Goal: Information Seeking & Learning: Learn about a topic

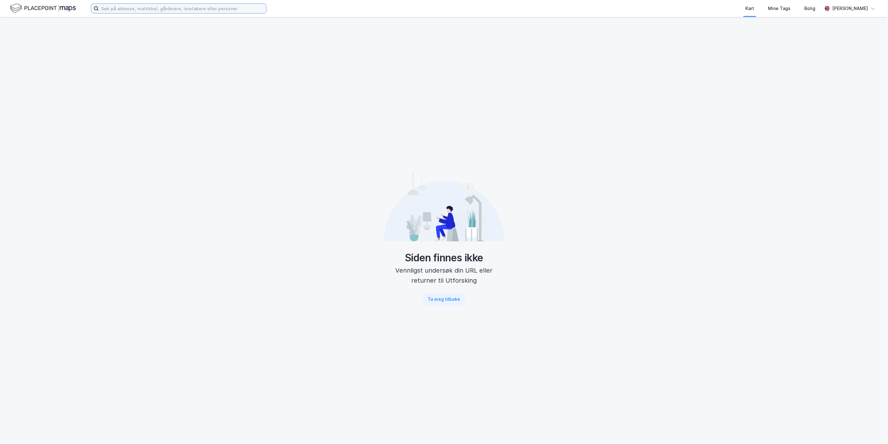
click at [137, 11] on input at bounding box center [182, 8] width 167 height 9
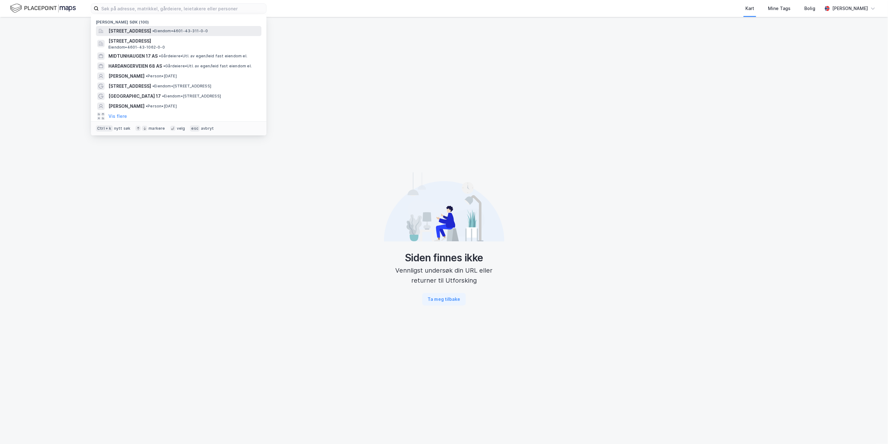
click at [132, 29] on span "[STREET_ADDRESS]" at bounding box center [129, 31] width 43 height 8
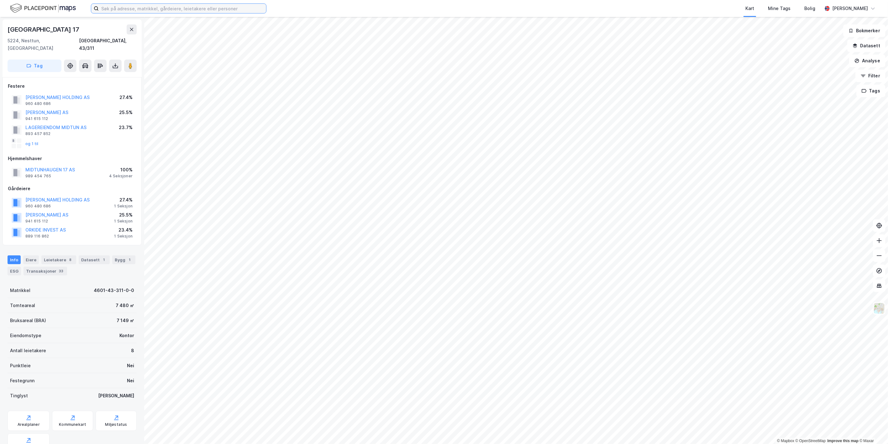
click at [113, 9] on input at bounding box center [182, 8] width 167 height 9
paste input "[GEOGRAPHIC_DATA] 17"
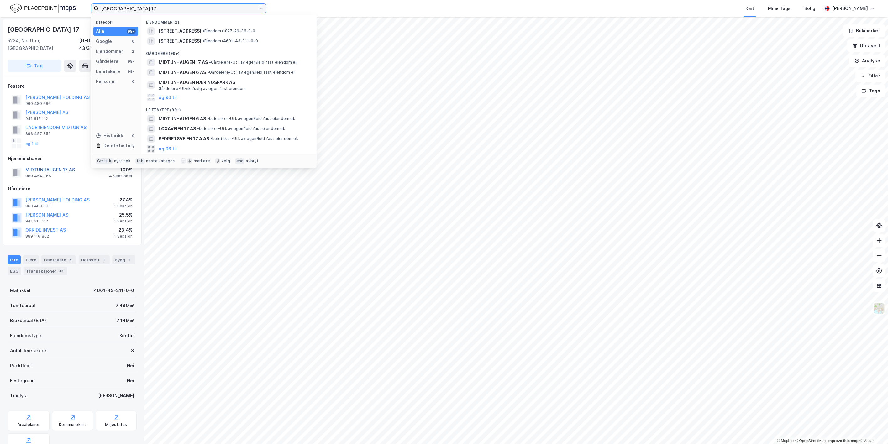
type input "[GEOGRAPHIC_DATA] 17"
click at [0, 0] on button "MIDTUNHAUGEN 17 AS" at bounding box center [0, 0] width 0 height 0
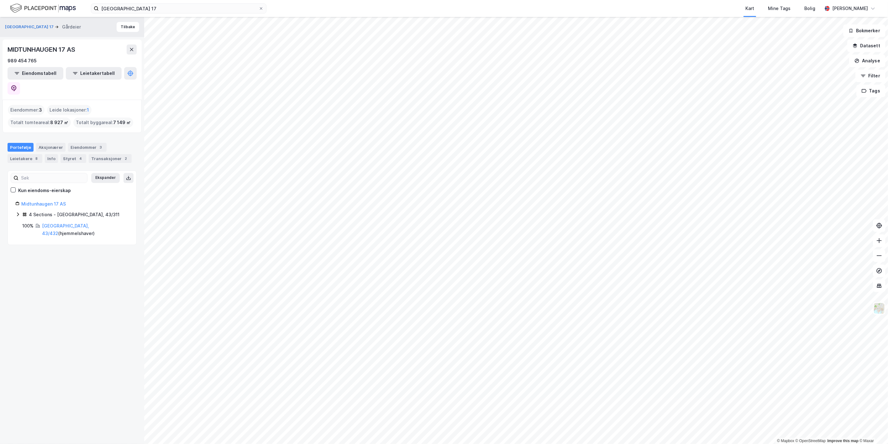
click at [19, 212] on icon at bounding box center [17, 214] width 5 height 5
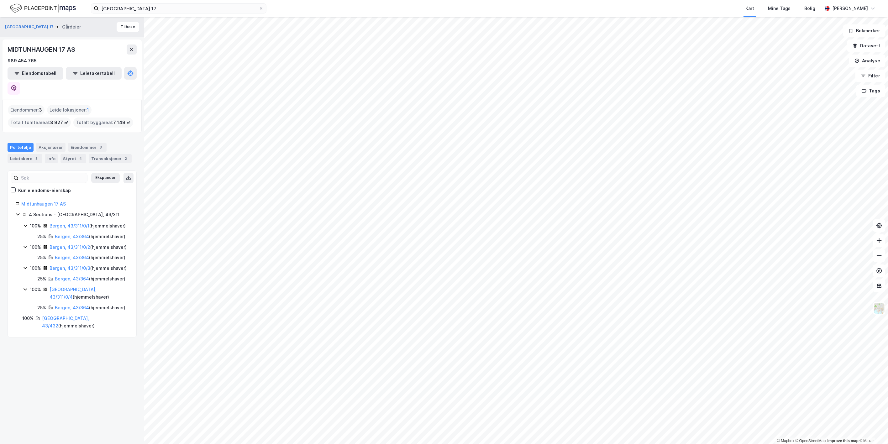
click at [24, 247] on icon at bounding box center [25, 246] width 5 height 5
click at [137, 11] on input "[GEOGRAPHIC_DATA] 17" at bounding box center [179, 8] width 160 height 9
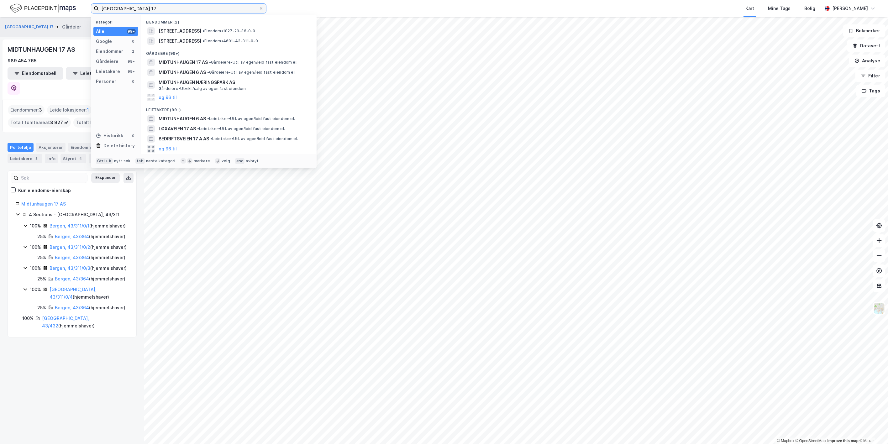
click at [137, 11] on input "[GEOGRAPHIC_DATA] 17" at bounding box center [179, 8] width 160 height 9
drag, startPoint x: 159, startPoint y: 8, endPoint x: 85, endPoint y: 1, distance: 74.1
click at [86, 1] on div "Mithunhaugen 17 Kategori Alle 99+ Google 0 Eiendommer 2 Gårdeiere 99+ Leietaker…" at bounding box center [444, 8] width 888 height 17
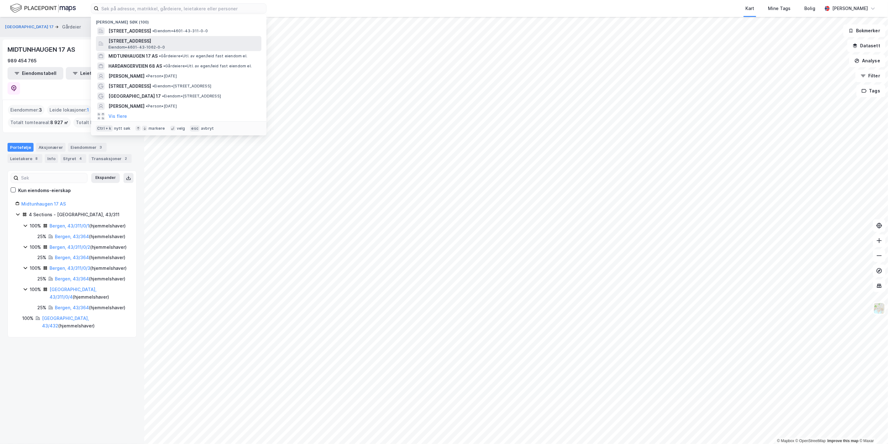
click at [115, 40] on span "[STREET_ADDRESS]" at bounding box center [183, 41] width 150 height 8
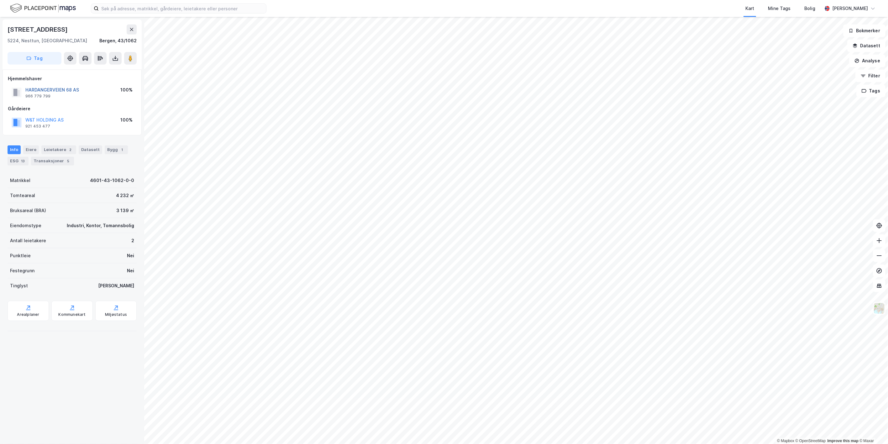
click at [0, 0] on button "HARDANGERVEIEN 68 AS" at bounding box center [0, 0] width 0 height 0
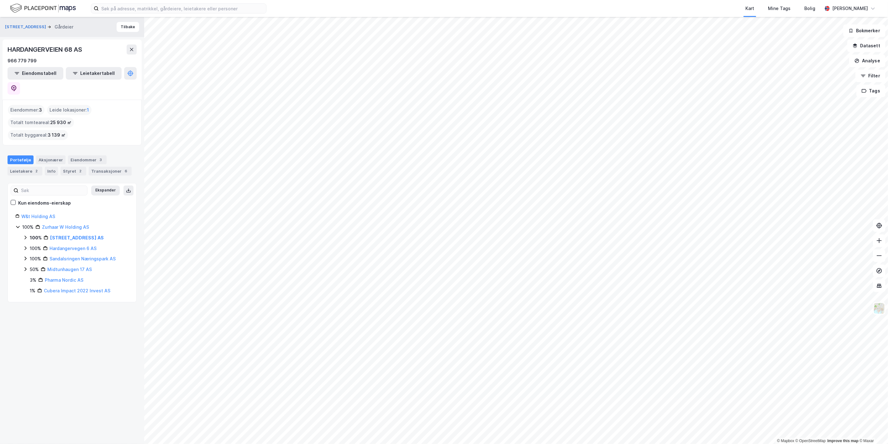
click at [25, 235] on icon at bounding box center [25, 237] width 5 height 5
click at [142, 8] on input at bounding box center [182, 8] width 167 height 9
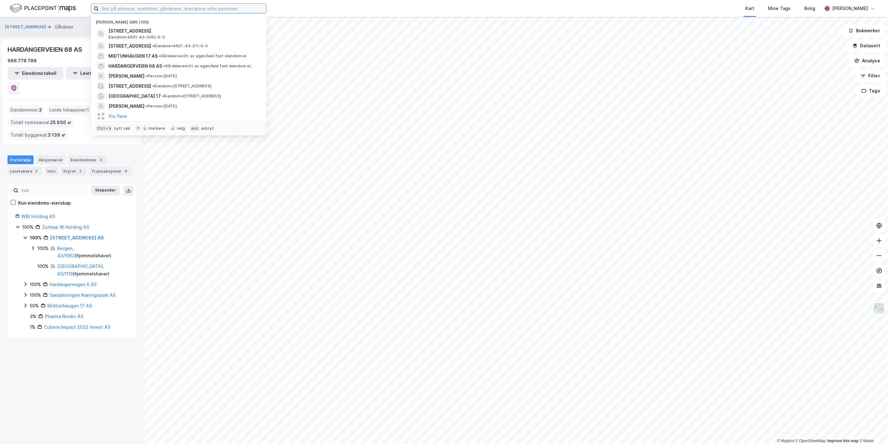
paste input "Sandalsringen Næringspark AS"
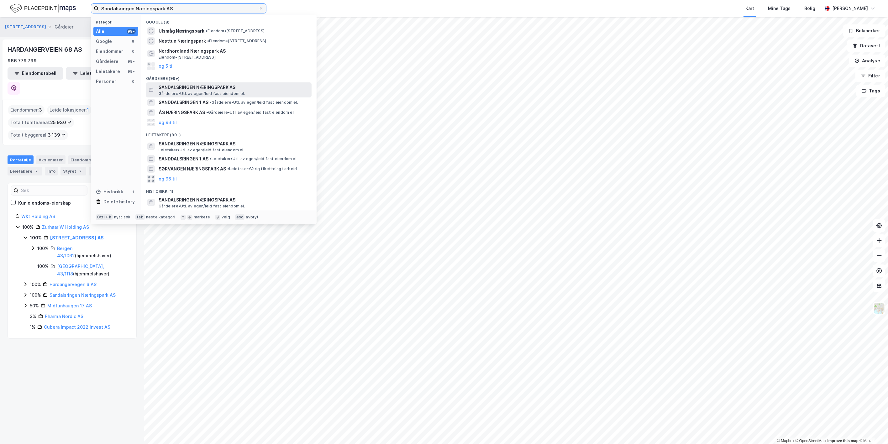
type input "Sandalsringen Næringspark AS"
click at [192, 89] on span "SANDALSRINGEN NÆRINGSPARK AS" at bounding box center [234, 88] width 150 height 8
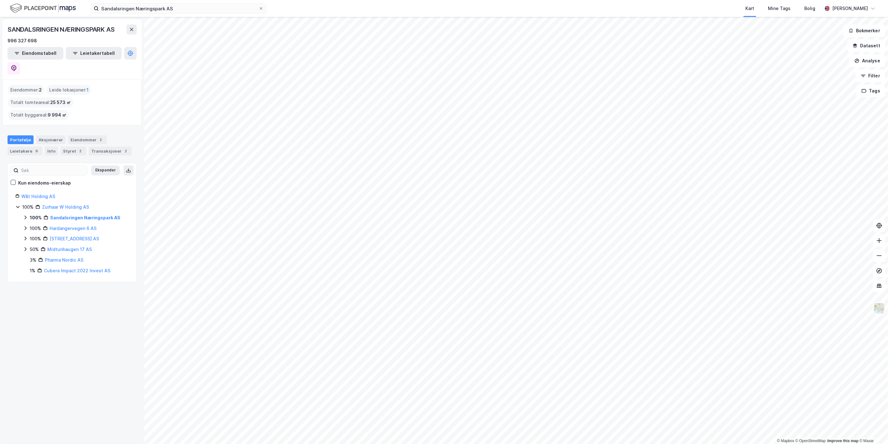
click at [25, 215] on icon at bounding box center [25, 217] width 5 height 5
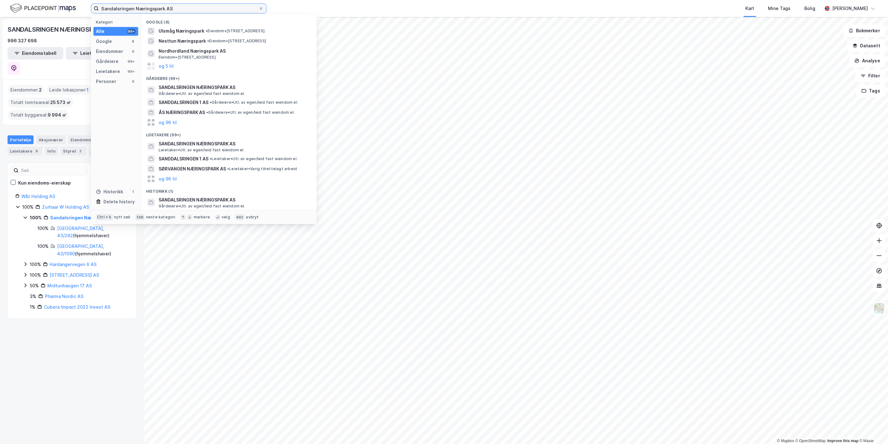
drag, startPoint x: 185, startPoint y: 11, endPoint x: 0, endPoint y: 2, distance: 184.8
click at [0, 3] on div "Sandalsringen Næringspark AS Kategori Alle 99+ Google 8 Eiendommer 0 Gårdeiere …" at bounding box center [444, 8] width 888 height 17
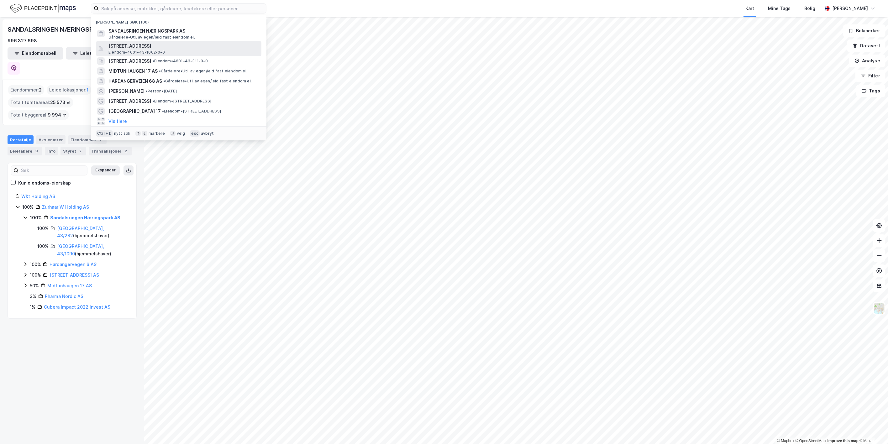
click at [111, 45] on span "[STREET_ADDRESS]" at bounding box center [183, 46] width 150 height 8
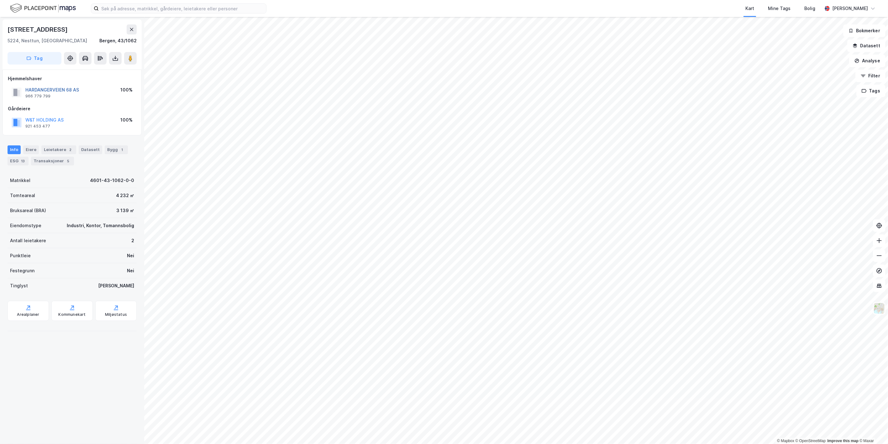
click at [0, 0] on button "HARDANGERVEIEN 68 AS" at bounding box center [0, 0] width 0 height 0
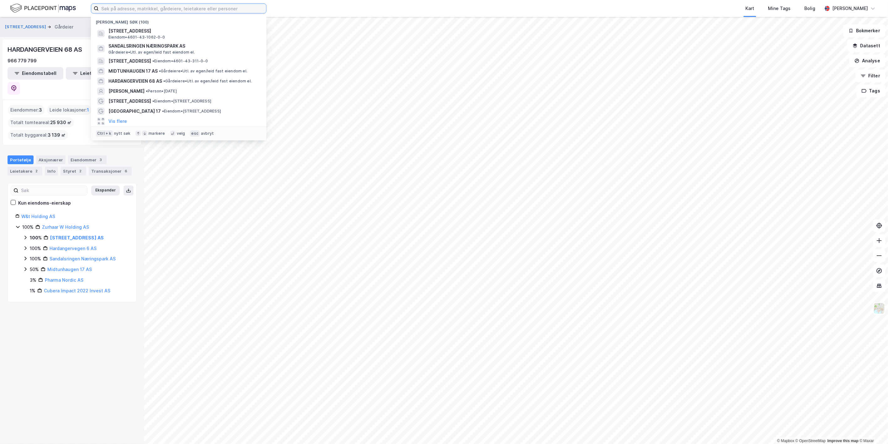
click at [135, 4] on input at bounding box center [182, 8] width 167 height 9
click at [121, 6] on input at bounding box center [182, 8] width 167 height 9
paste input "Sandalsringen Næringspark AS"
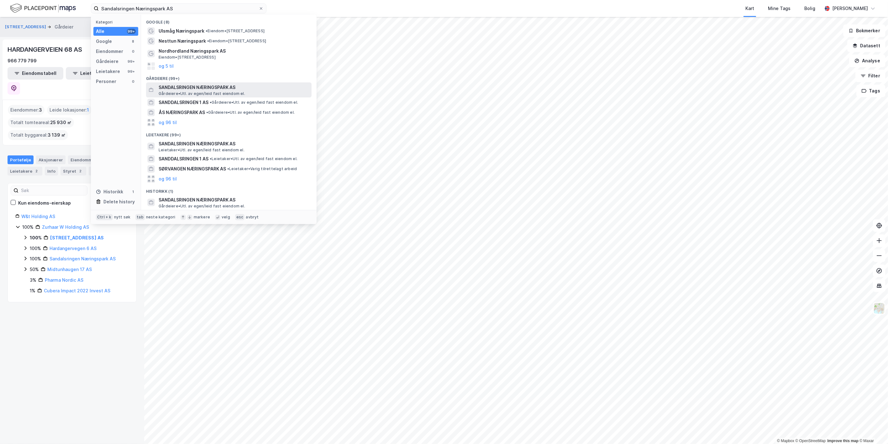
click at [189, 92] on span "Gårdeiere • Utl. av egen/leid fast eiendom el." at bounding box center [202, 93] width 86 height 5
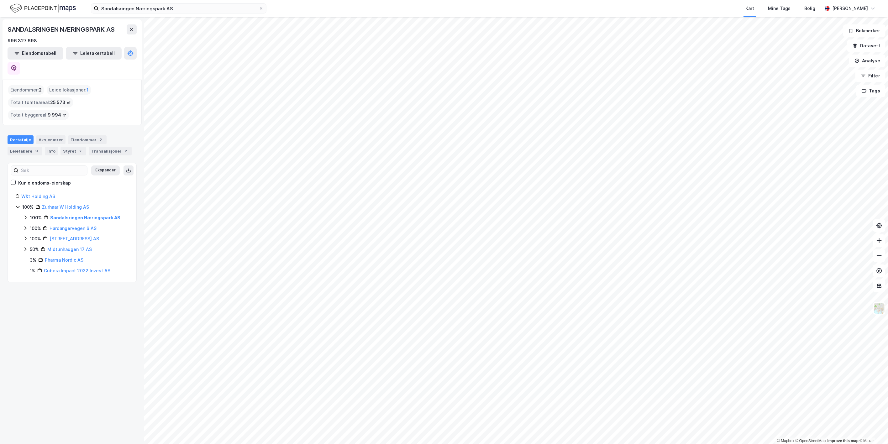
click at [24, 215] on icon at bounding box center [25, 217] width 5 height 5
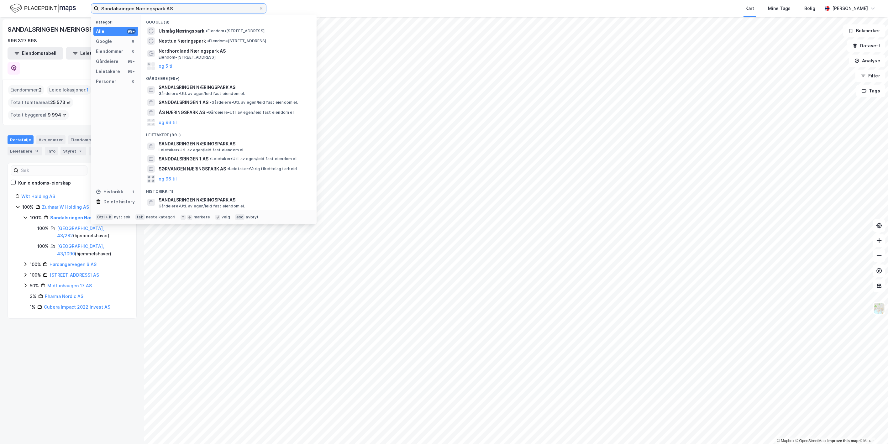
drag, startPoint x: 177, startPoint y: 12, endPoint x: 71, endPoint y: -2, distance: 106.2
click at [71, 0] on html "Sandalsringen Næringspark AS Kategori Alle 99+ Google 8 Eiendommer 0 Gårdeiere …" at bounding box center [444, 222] width 888 height 444
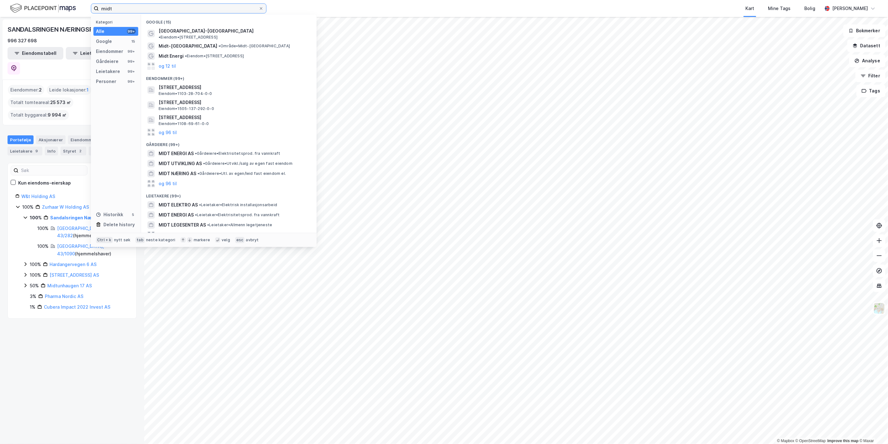
drag, startPoint x: 146, startPoint y: 12, endPoint x: 131, endPoint y: 10, distance: 15.1
click at [146, 12] on input "midt" at bounding box center [179, 8] width 160 height 9
drag, startPoint x: 129, startPoint y: 10, endPoint x: 265, endPoint y: 18, distance: 135.6
click at [61, 5] on div "midt Kategori Alle 99+ Google 15 Eiendommer 99+ Gårdeiere 99+ Leietakere 99+ Pe…" at bounding box center [444, 8] width 888 height 17
paste input "Midtunhaugen 17 AS"
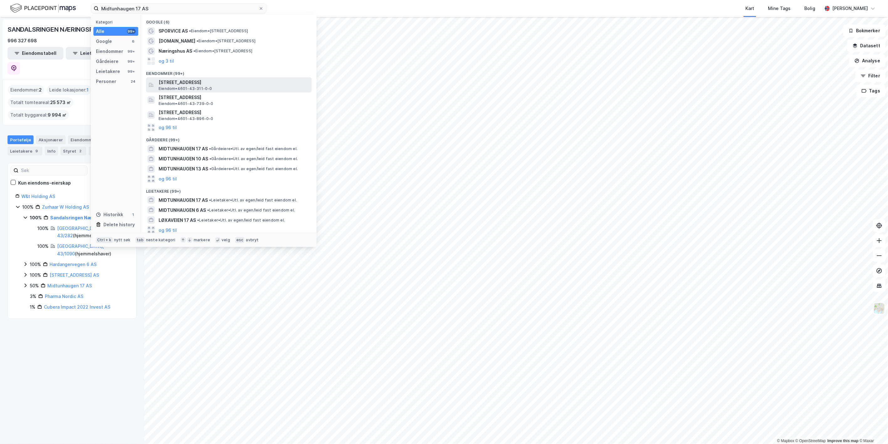
click at [202, 89] on span "Eiendom • 4601-43-311-0-0" at bounding box center [186, 88] width 54 height 5
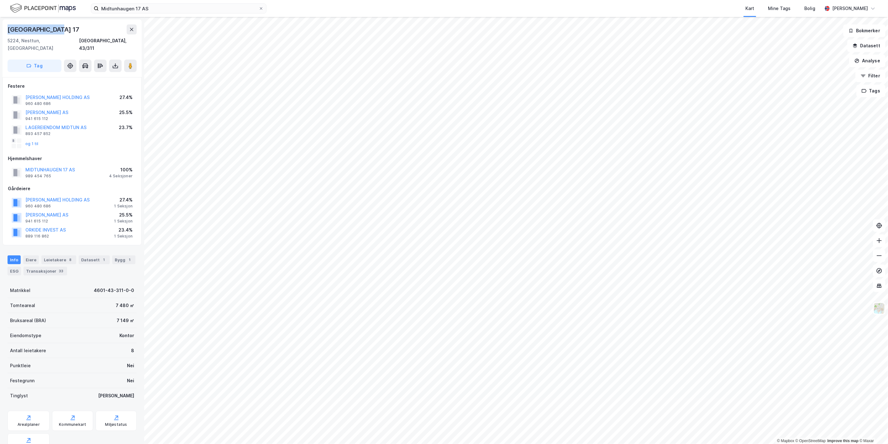
drag, startPoint x: 61, startPoint y: 28, endPoint x: 9, endPoint y: 29, distance: 52.7
click at [9, 29] on div "[GEOGRAPHIC_DATA] 17" at bounding box center [72, 29] width 129 height 10
copy div "[GEOGRAPHIC_DATA] 17"
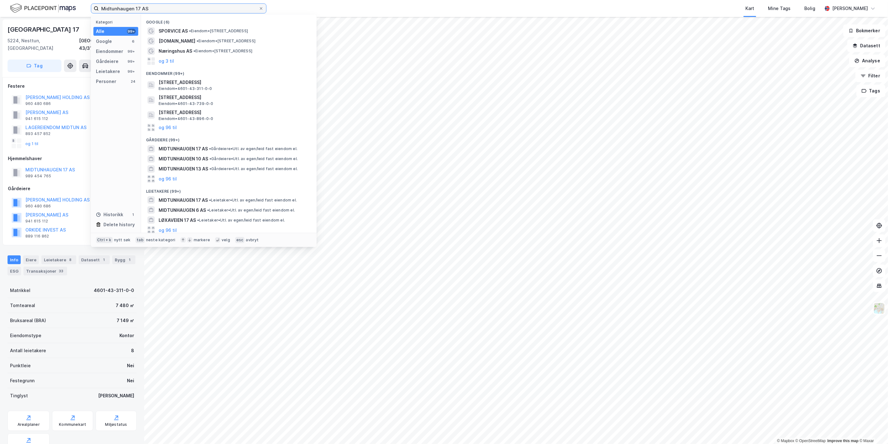
drag, startPoint x: 155, startPoint y: 10, endPoint x: 23, endPoint y: -5, distance: 132.7
click at [23, 0] on html "Midtunhaugen 17 AS Kategori Alle 99+ Google 6 Eiendommer 99+ Gårdeiere 99+ Leie…" at bounding box center [444, 222] width 888 height 444
paste input "Sandalsringen Næringspark"
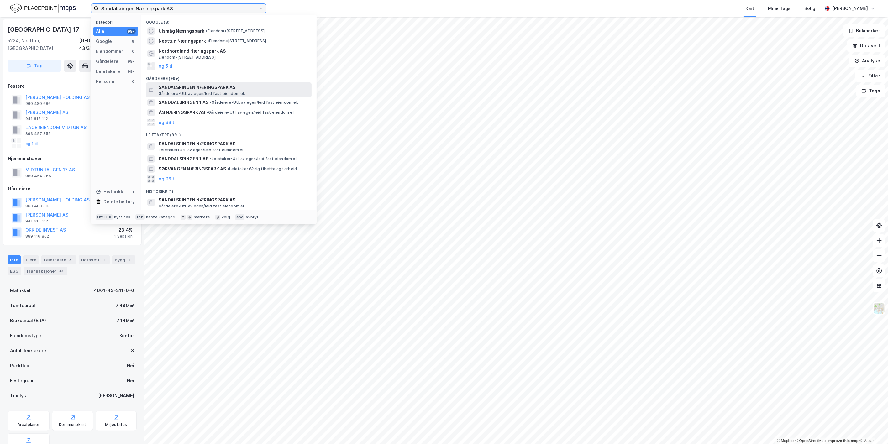
type input "Sandalsringen Næringspark AS"
click at [174, 92] on span "Gårdeiere • Utl. av egen/leid fast eiendom el." at bounding box center [202, 93] width 86 height 5
